Goal: Information Seeking & Learning: Learn about a topic

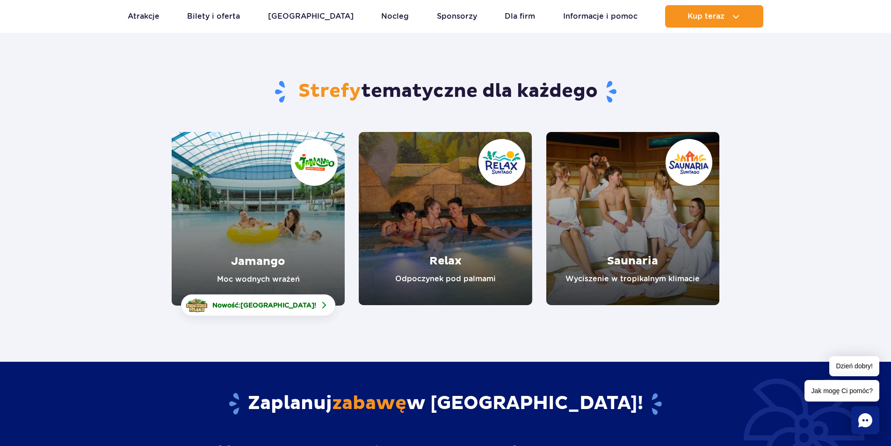
scroll to position [47, 0]
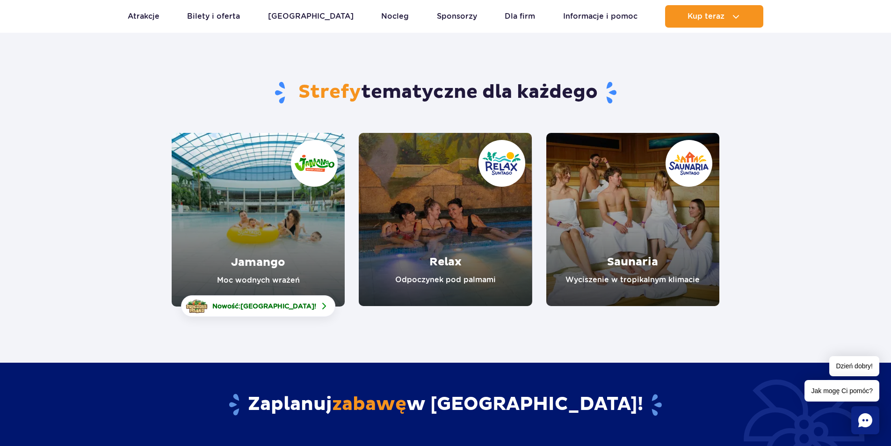
click at [301, 208] on link "Jamango" at bounding box center [258, 219] width 173 height 173
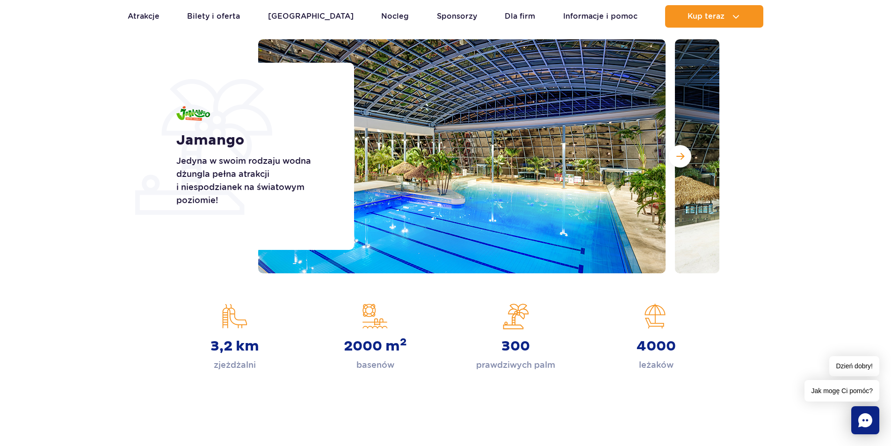
scroll to position [47, 0]
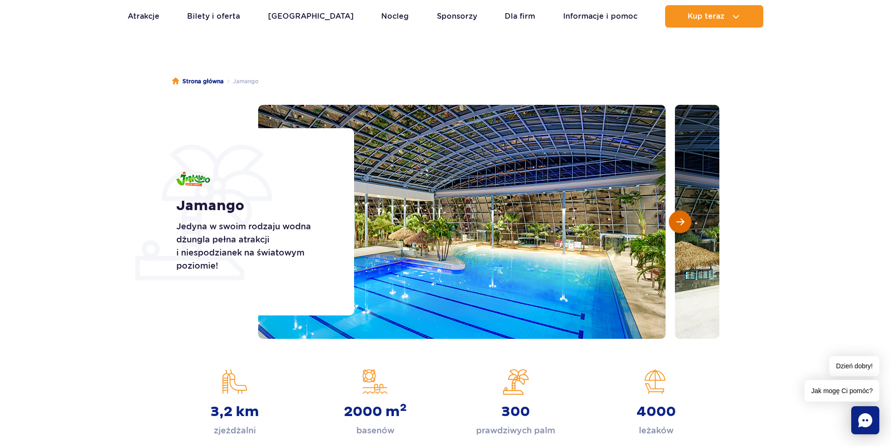
click at [684, 219] on span "Następny slajd" at bounding box center [680, 221] width 8 height 8
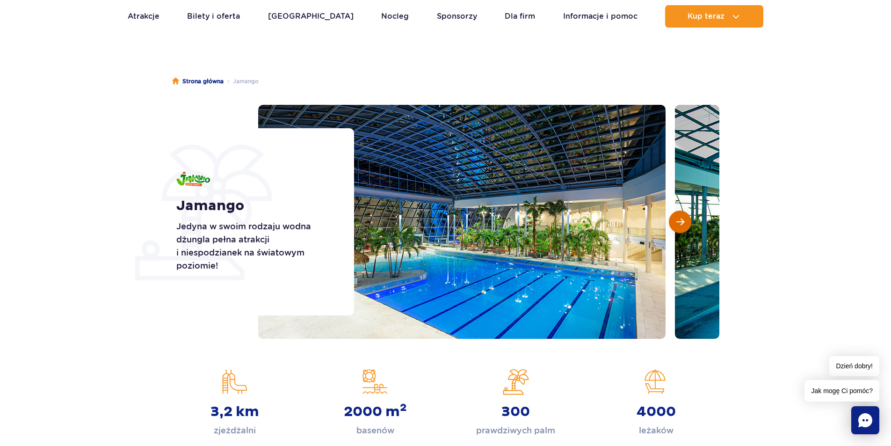
click at [684, 219] on span "Następny slajd" at bounding box center [680, 221] width 8 height 8
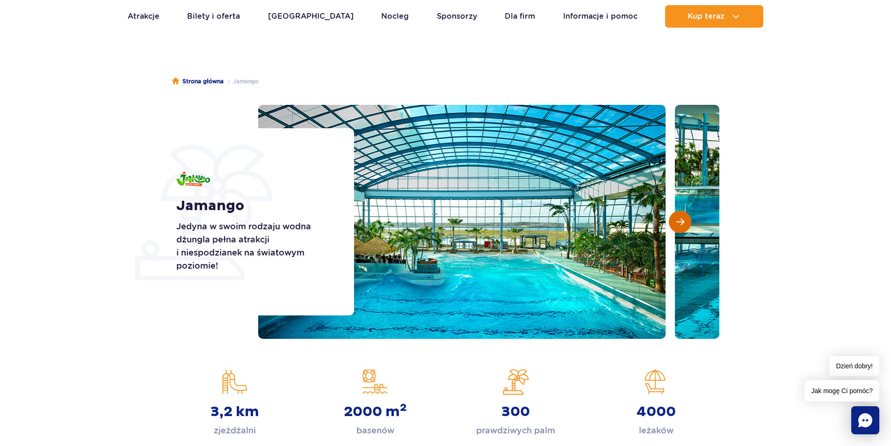
click at [684, 219] on span "Następny slajd" at bounding box center [680, 221] width 8 height 8
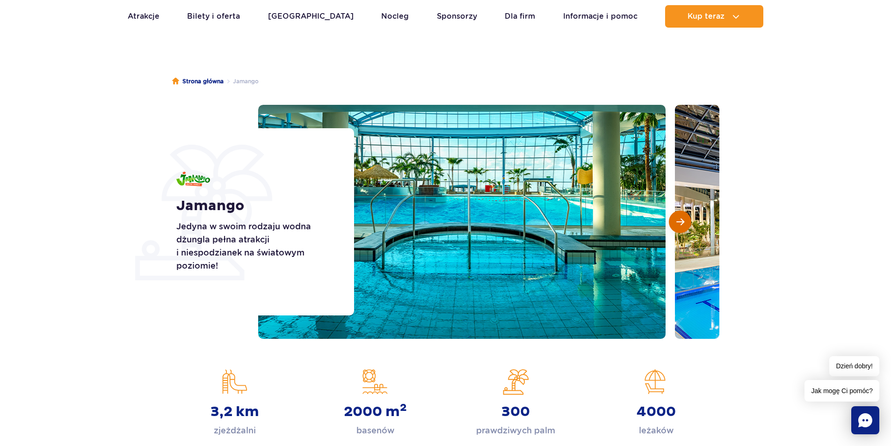
click at [684, 219] on span "Następny slajd" at bounding box center [680, 221] width 8 height 8
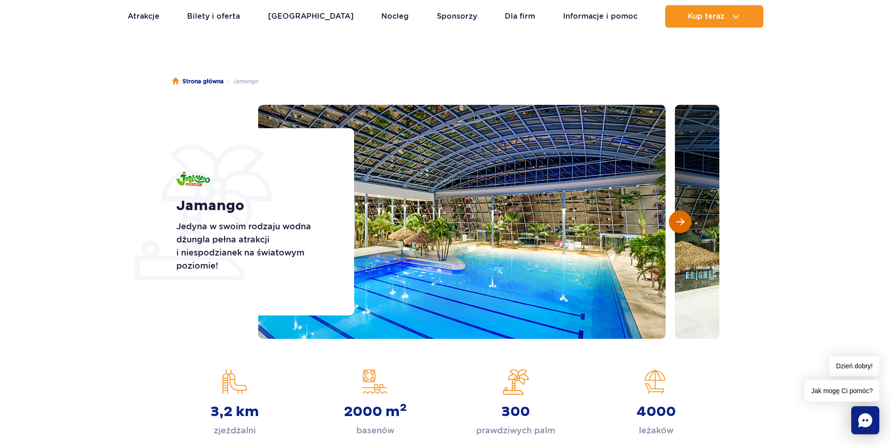
click at [684, 219] on span "Następny slajd" at bounding box center [680, 221] width 8 height 8
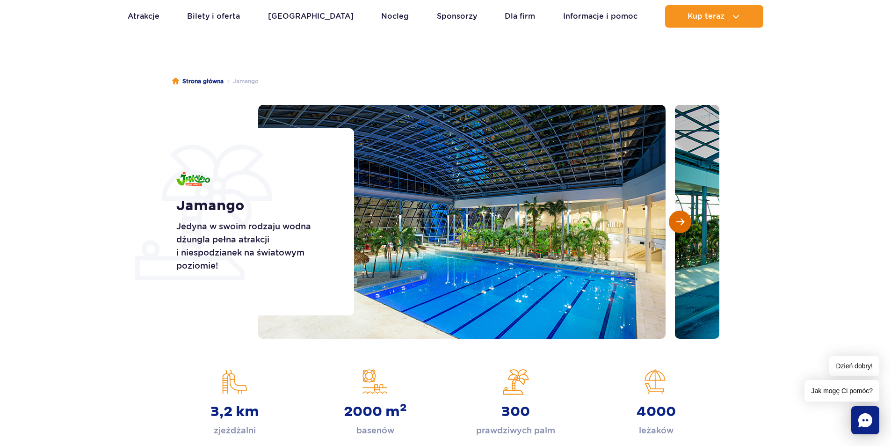
click at [684, 219] on span "Następny slajd" at bounding box center [680, 221] width 8 height 8
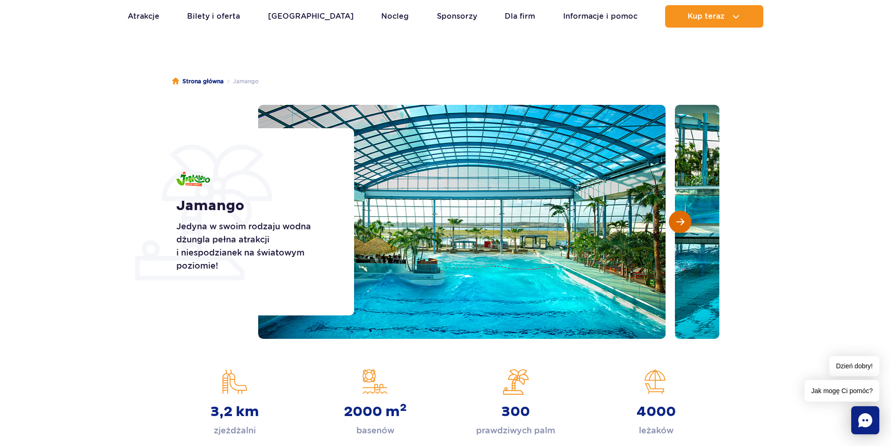
scroll to position [0, 0]
click at [684, 219] on span "Następny slajd" at bounding box center [680, 221] width 8 height 8
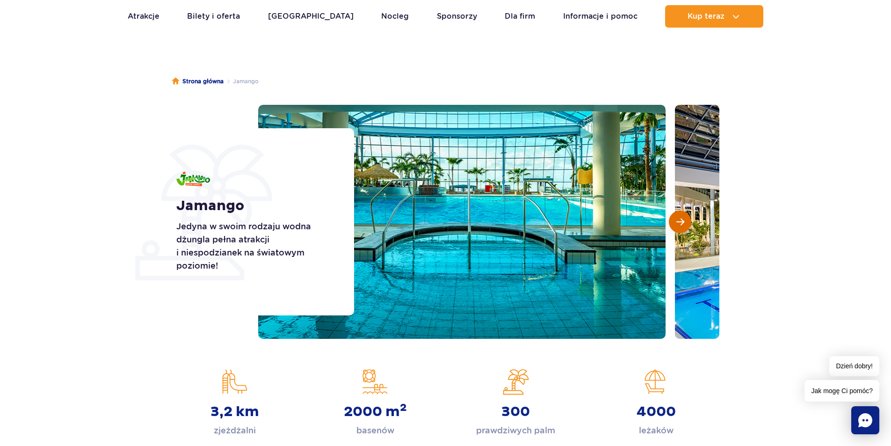
click at [684, 219] on span "Następny slajd" at bounding box center [680, 221] width 8 height 8
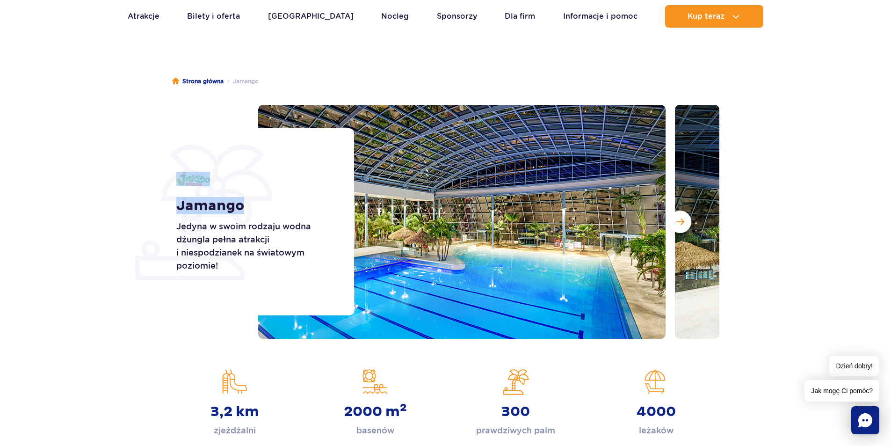
drag, startPoint x: 346, startPoint y: 137, endPoint x: 262, endPoint y: 164, distance: 87.8
click at [267, 160] on div "Jamango Jedyna w swoim rodzaju wodna dżungla pełna atrakcji i niespodzianek na …" at bounding box center [259, 221] width 189 height 187
click at [238, 250] on p "Jedyna w swoim rodzaju wodna dżungla pełna atrakcji i niespodzianek na światowy…" at bounding box center [254, 246] width 157 height 52
click at [681, 223] on span "Następny slajd" at bounding box center [680, 221] width 8 height 8
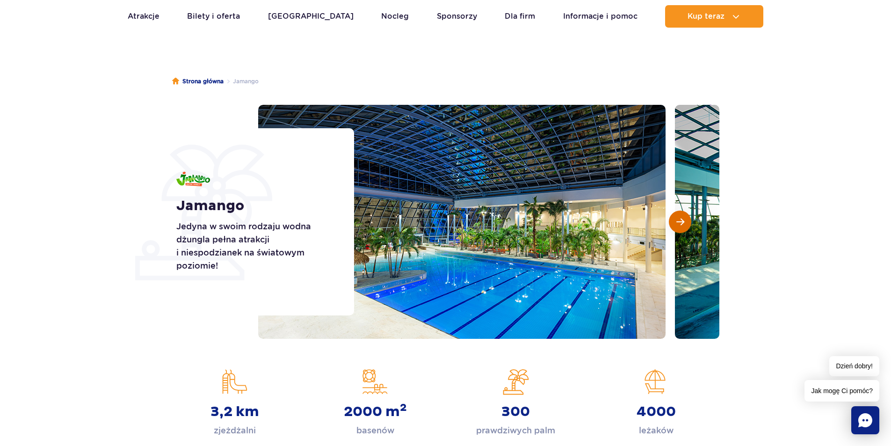
click at [681, 223] on span "Następny slajd" at bounding box center [680, 221] width 8 height 8
